Goal: Information Seeking & Learning: Learn about a topic

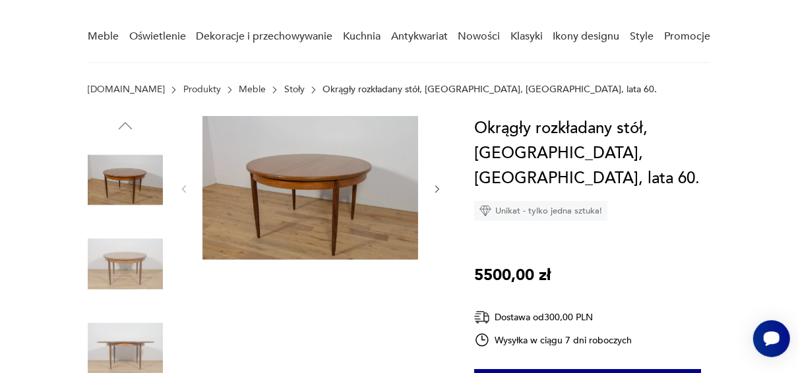
scroll to position [95, 0]
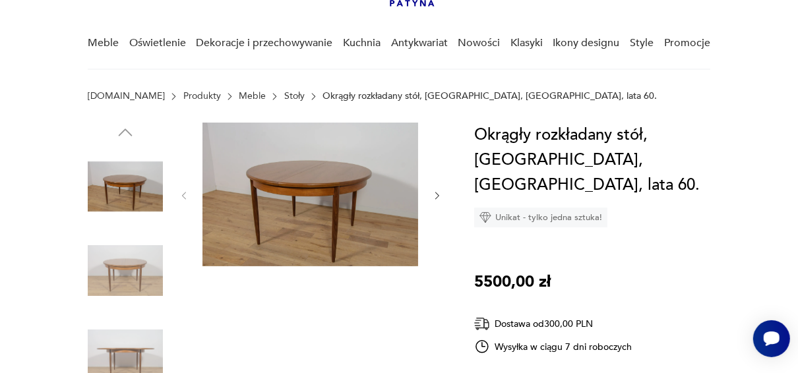
click at [115, 285] on img at bounding box center [125, 270] width 75 height 75
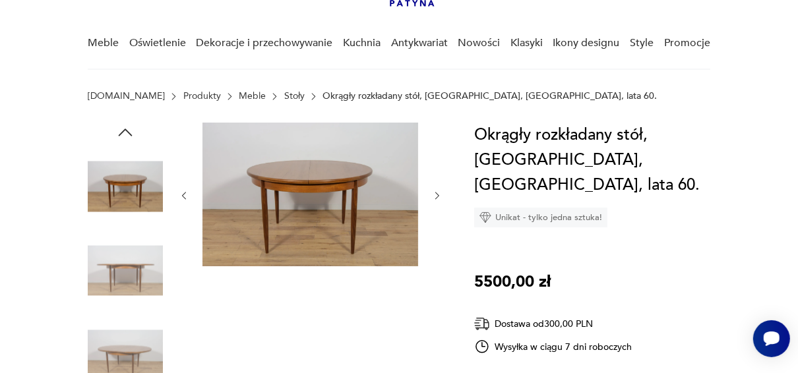
click at [121, 301] on img at bounding box center [125, 270] width 75 height 75
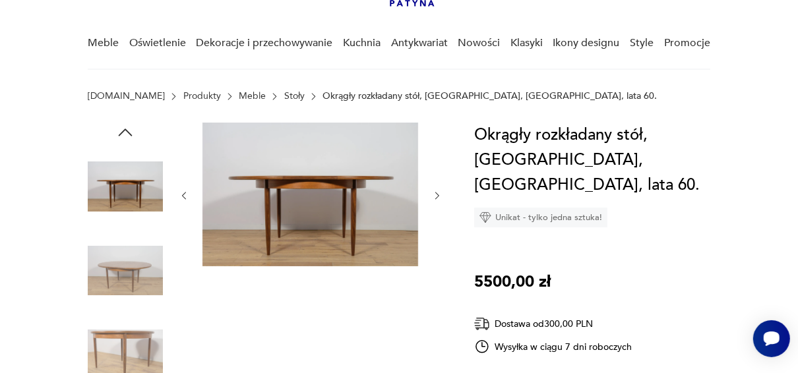
click at [126, 348] on img at bounding box center [125, 354] width 75 height 75
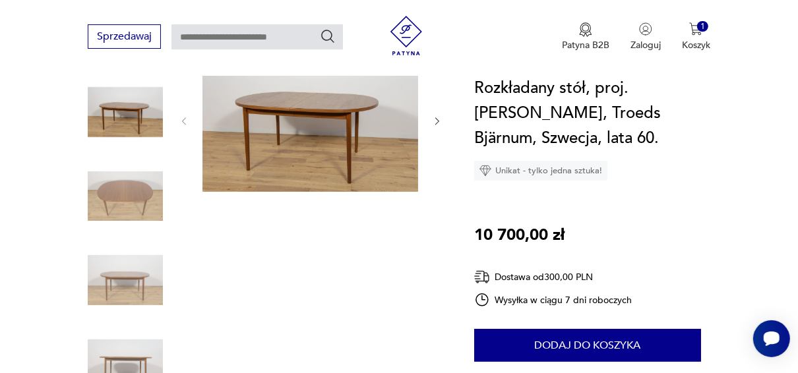
click at [270, 112] on img at bounding box center [310, 120] width 216 height 144
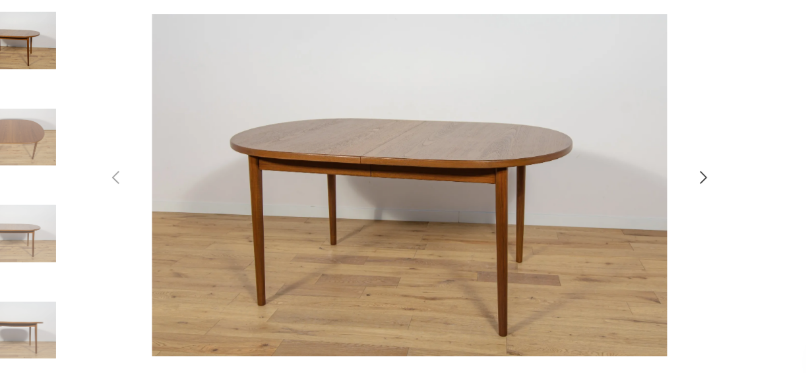
scroll to position [169, 0]
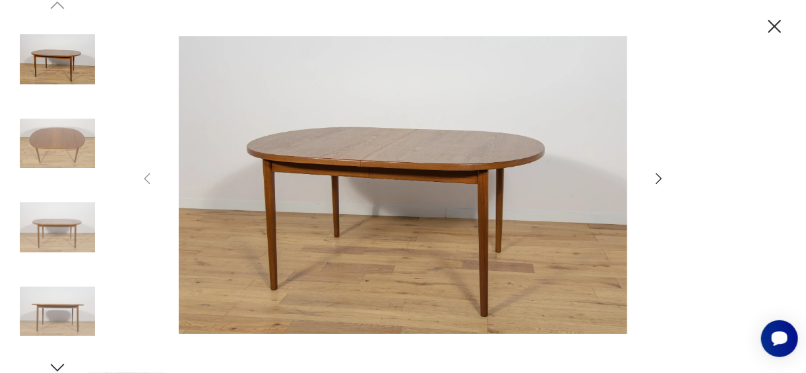
click at [651, 176] on icon "button" at bounding box center [659, 179] width 16 height 16
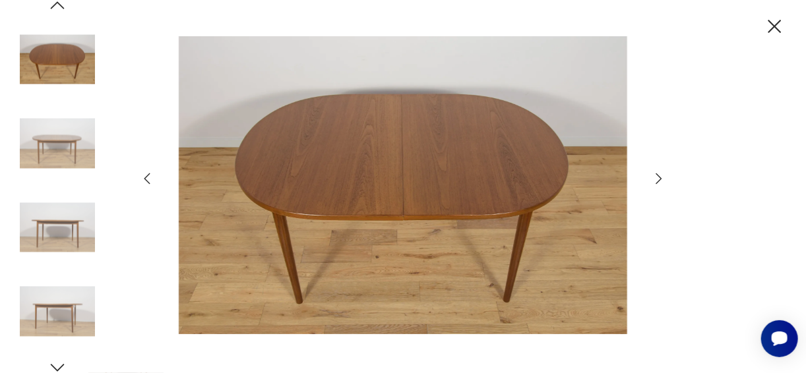
click at [661, 178] on icon "button" at bounding box center [659, 178] width 6 height 11
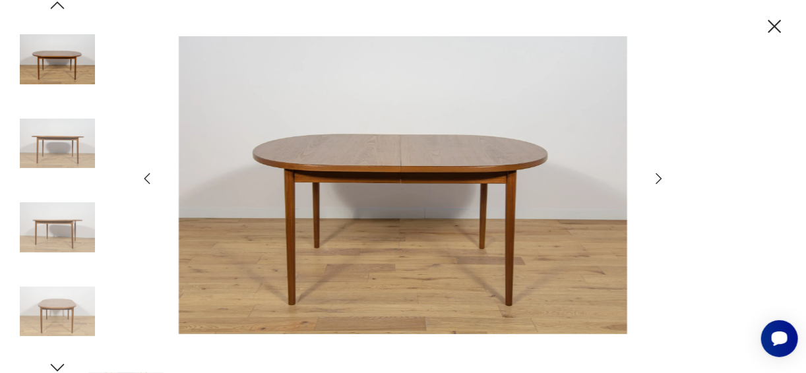
click at [661, 178] on icon "button" at bounding box center [659, 178] width 6 height 11
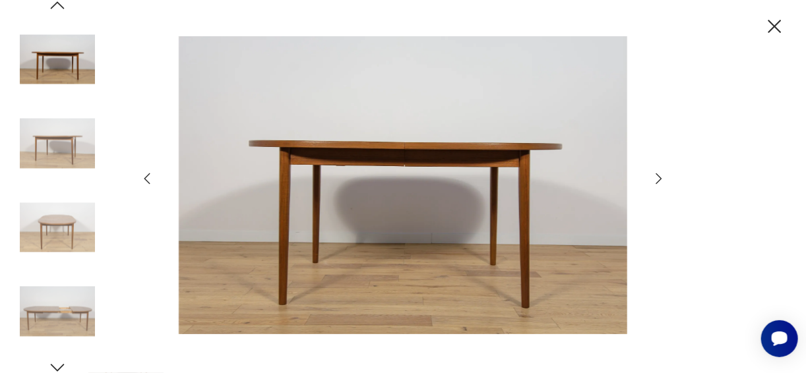
click at [661, 178] on icon "button" at bounding box center [659, 178] width 6 height 11
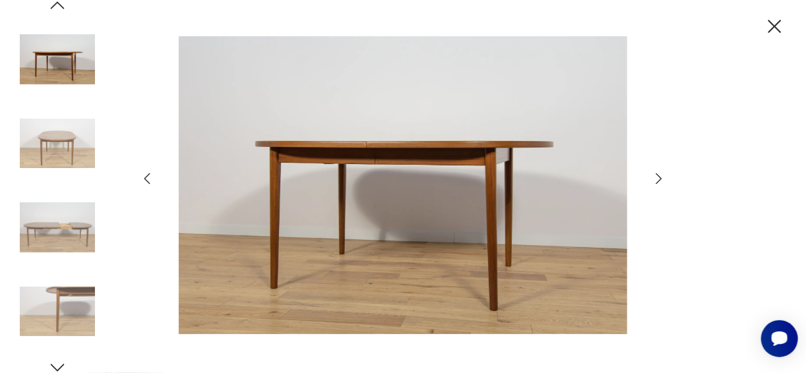
click at [661, 178] on icon "button" at bounding box center [659, 178] width 6 height 11
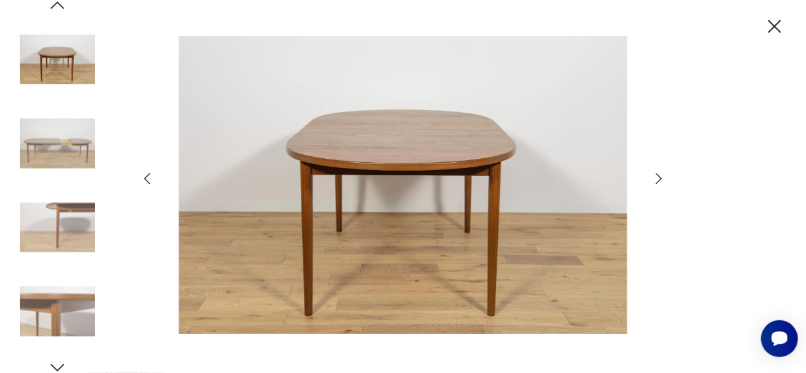
click at [661, 178] on icon "button" at bounding box center [659, 178] width 6 height 11
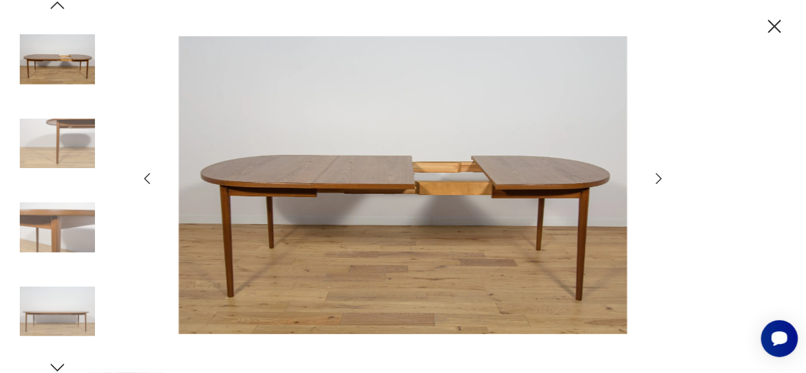
click at [661, 178] on icon "button" at bounding box center [659, 178] width 6 height 11
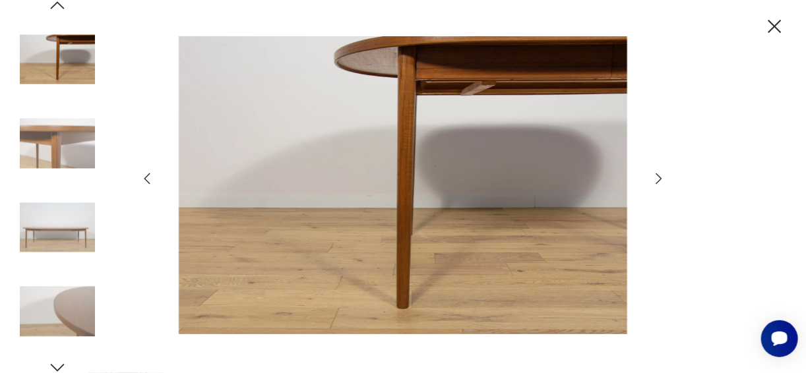
click at [661, 178] on icon "button" at bounding box center [659, 178] width 6 height 11
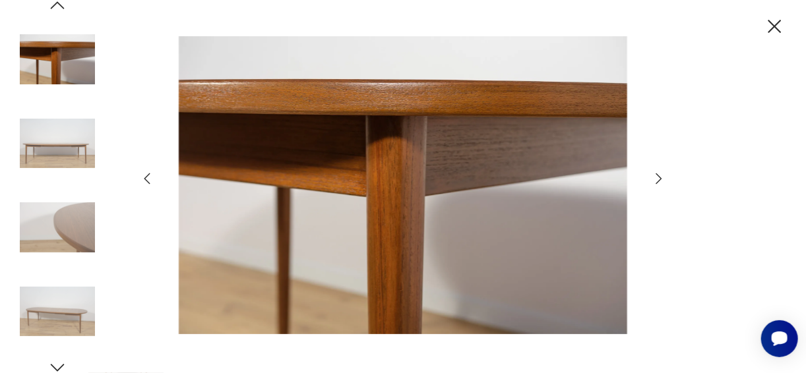
click at [661, 178] on icon "button" at bounding box center [659, 178] width 6 height 11
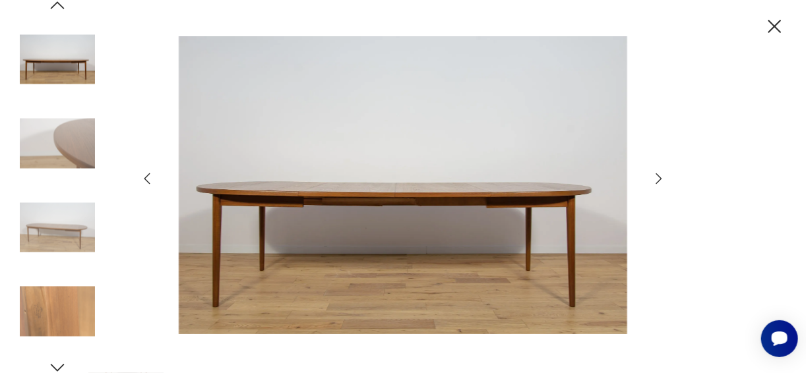
click at [661, 178] on icon "button" at bounding box center [659, 178] width 6 height 11
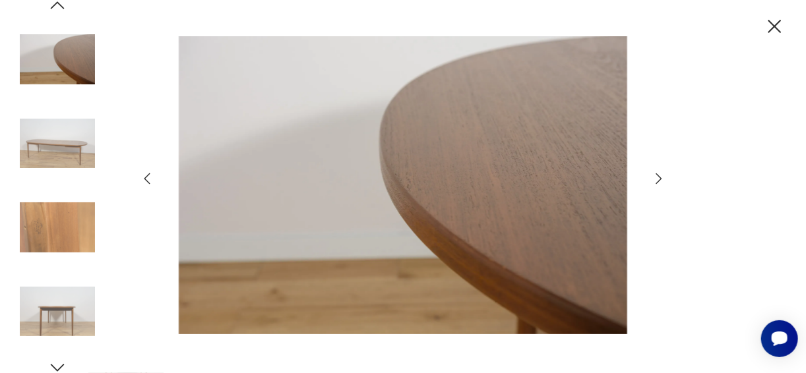
click at [661, 178] on icon "button" at bounding box center [659, 178] width 6 height 11
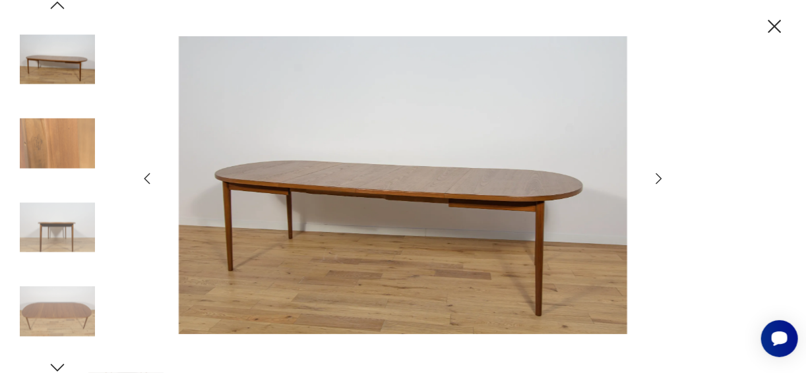
drag, startPoint x: 661, startPoint y: 178, endPoint x: 659, endPoint y: 243, distance: 64.6
click at [659, 243] on div at bounding box center [402, 186] width 527 height 301
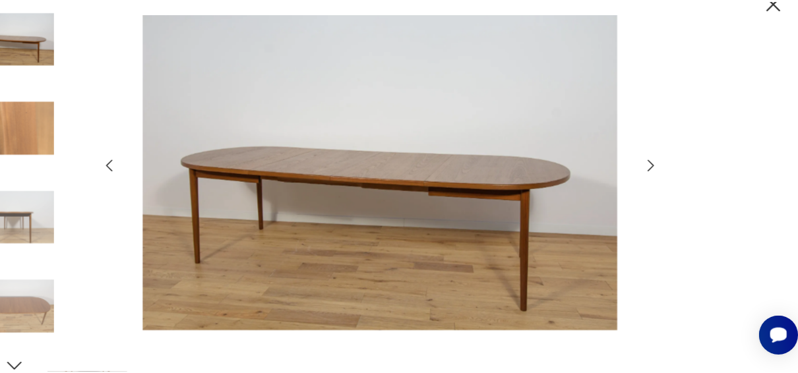
scroll to position [169, 0]
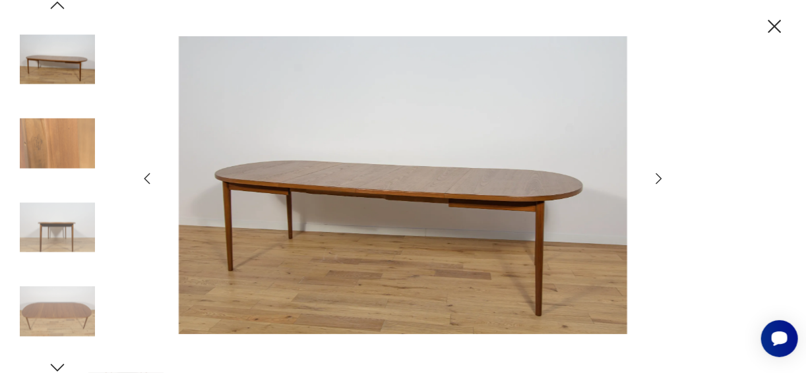
click at [76, 76] on img at bounding box center [57, 59] width 75 height 75
click at [68, 115] on img at bounding box center [57, 143] width 75 height 75
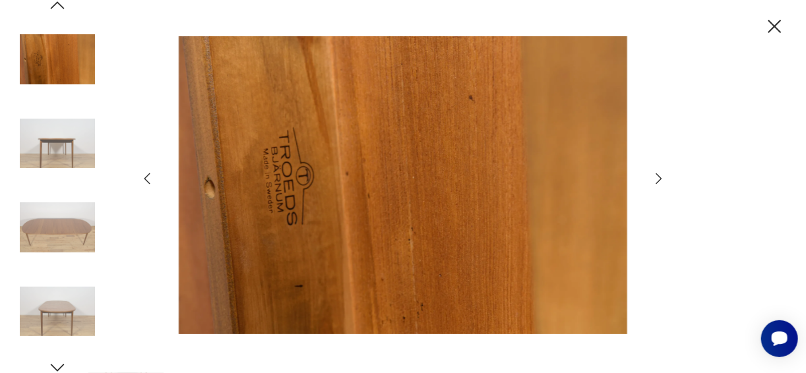
click at [65, 195] on img at bounding box center [57, 227] width 75 height 75
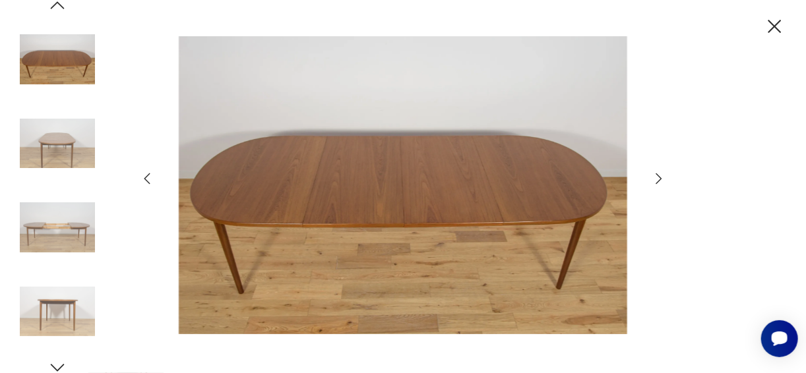
click at [70, 264] on img at bounding box center [57, 227] width 75 height 75
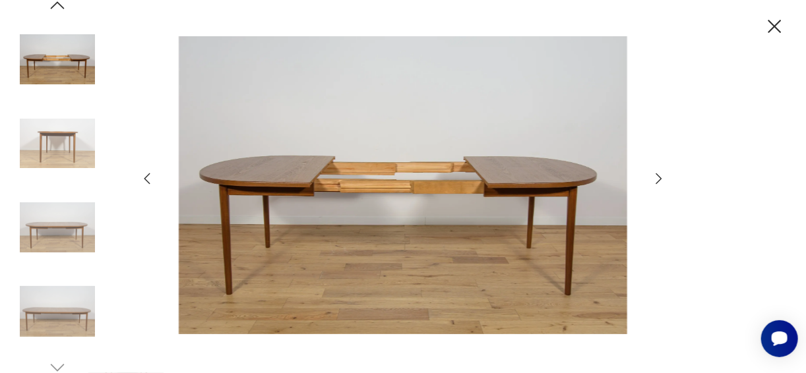
click at [63, 322] on img at bounding box center [57, 311] width 75 height 75
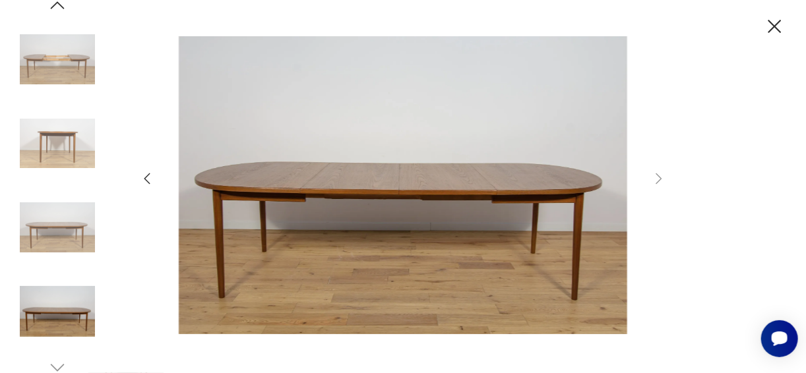
click at [67, 233] on img at bounding box center [57, 227] width 75 height 75
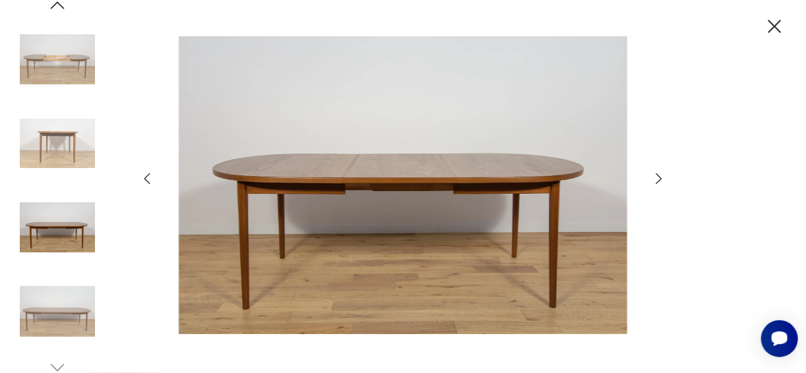
click at [82, 161] on img at bounding box center [57, 143] width 75 height 75
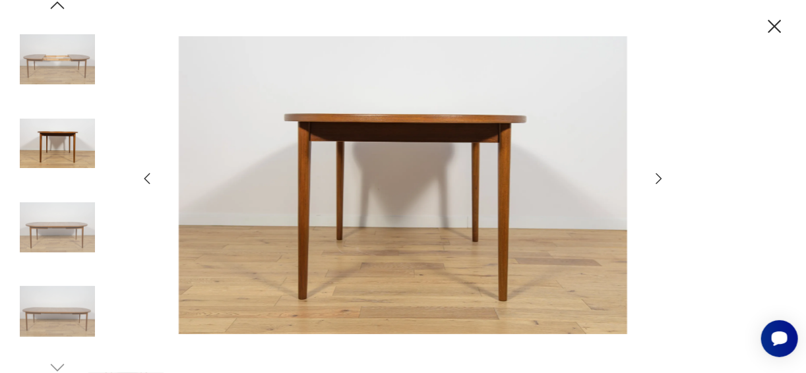
click at [63, 53] on img at bounding box center [57, 59] width 75 height 75
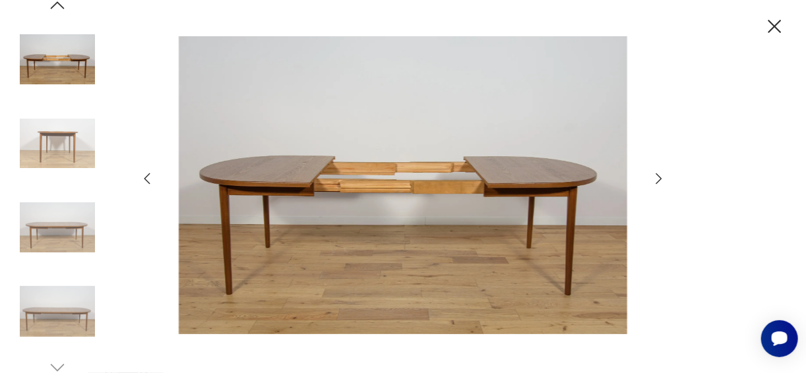
click at [53, 317] on img at bounding box center [57, 311] width 75 height 75
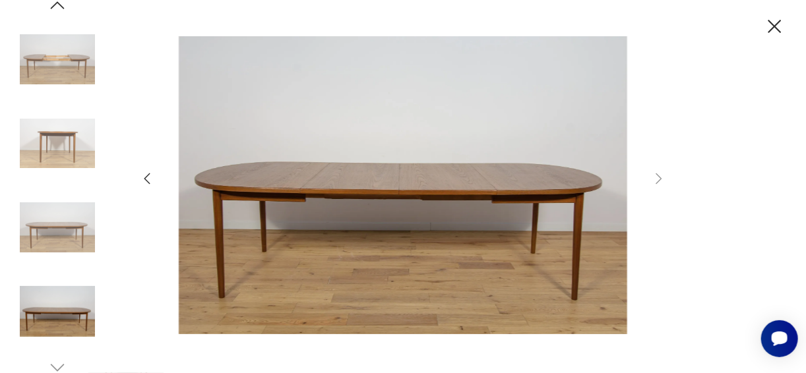
click at [59, 308] on img at bounding box center [57, 311] width 75 height 75
click at [73, 227] on img at bounding box center [57, 227] width 75 height 75
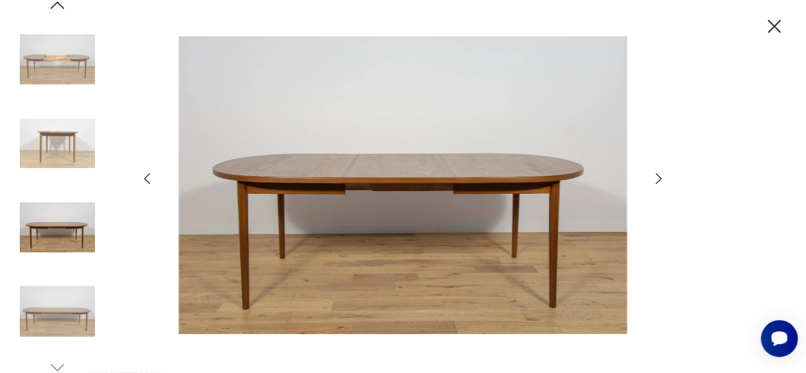
click at [72, 142] on img at bounding box center [57, 143] width 75 height 75
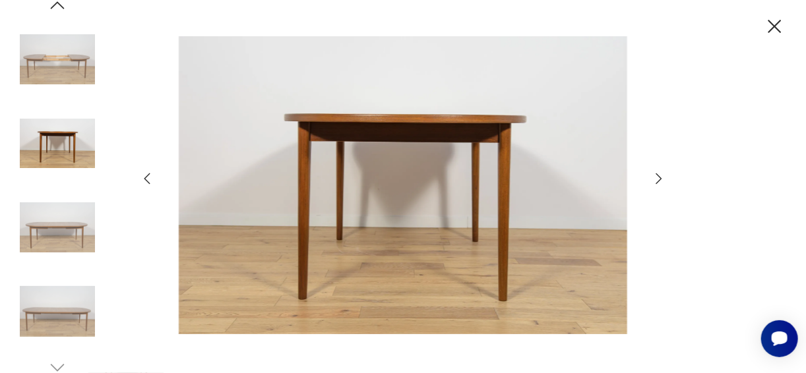
click at [75, 65] on img at bounding box center [57, 59] width 75 height 75
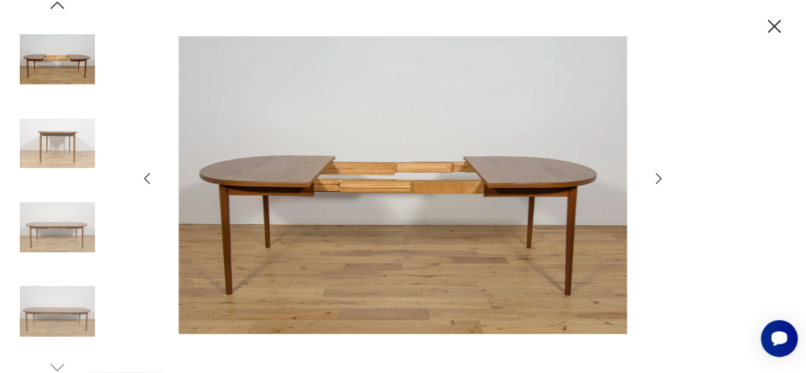
click at [775, 23] on icon "button" at bounding box center [774, 26] width 23 height 23
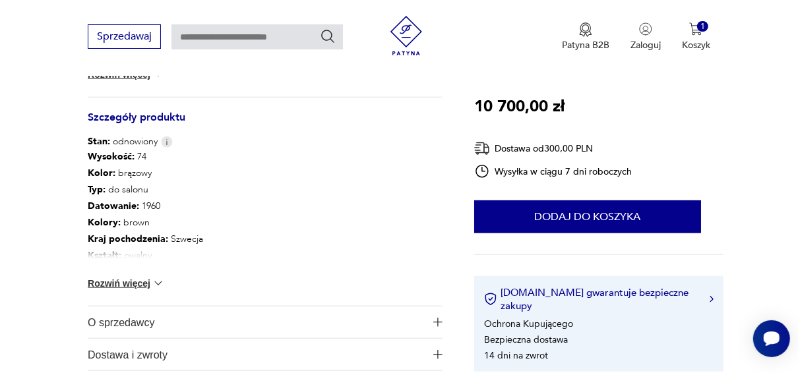
scroll to position [725, 0]
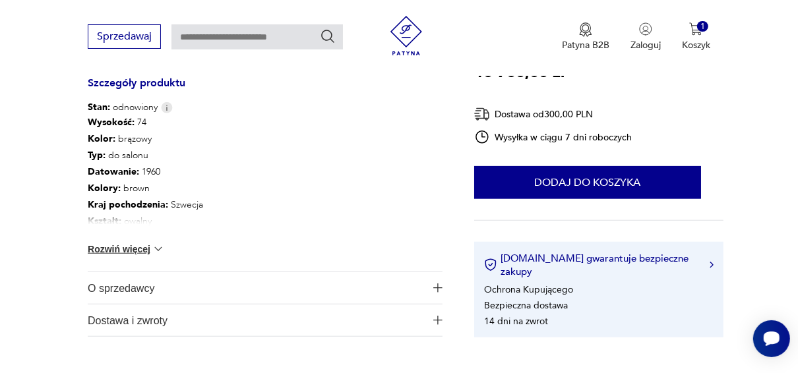
click at [142, 245] on button "Rozwiń więcej" at bounding box center [126, 249] width 76 height 13
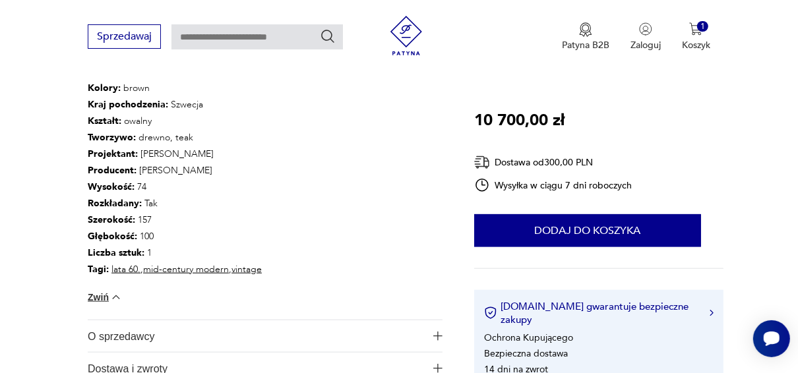
scroll to position [822, 0]
